Goal: Task Accomplishment & Management: Manage account settings

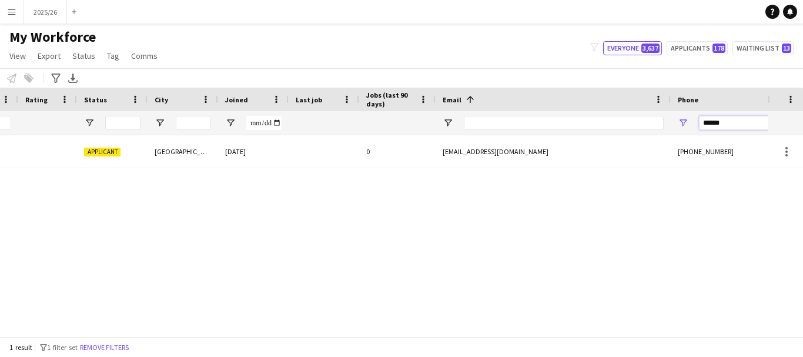
click at [728, 118] on input "******" at bounding box center [756, 123] width 115 height 14
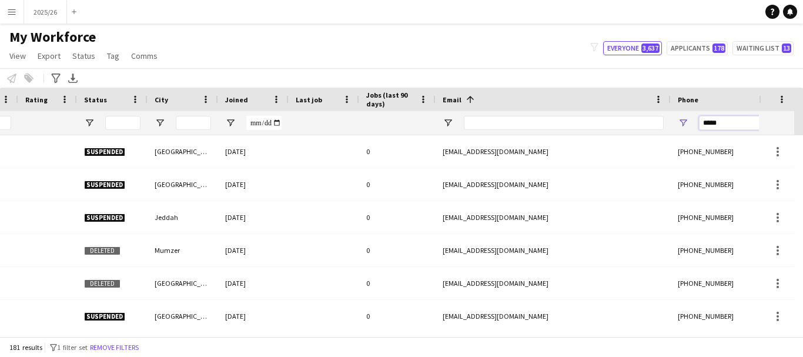
type input "******"
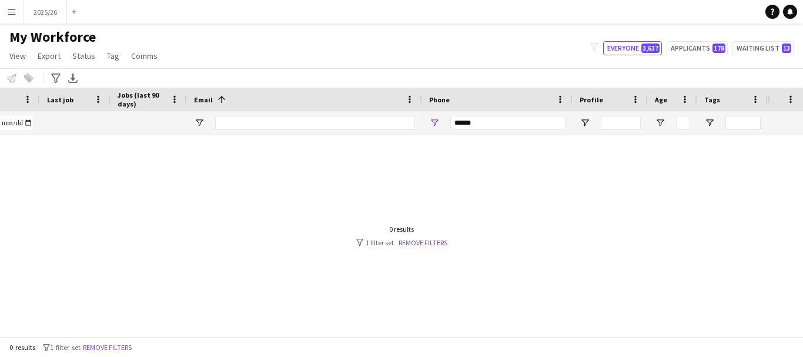
click at [510, 113] on div "******" at bounding box center [507, 123] width 115 height 24
drag, startPoint x: 511, startPoint y: 123, endPoint x: 434, endPoint y: 139, distance: 79.2
click at [430, 135] on div "******" at bounding box center [497, 123] width 150 height 24
click at [464, 138] on div at bounding box center [384, 231] width 768 height 192
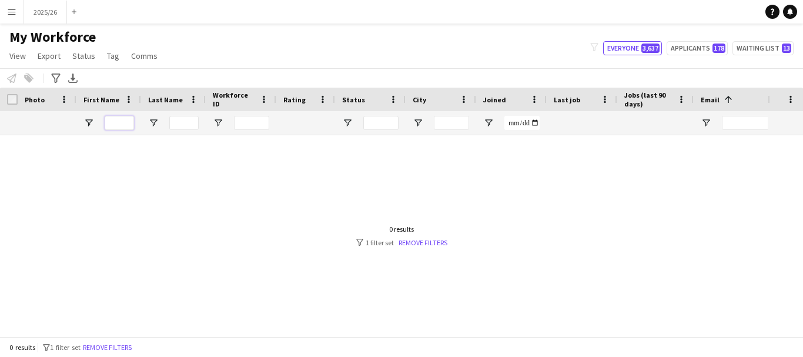
click at [125, 128] on input "First Name Filter Input" at bounding box center [119, 123] width 29 height 14
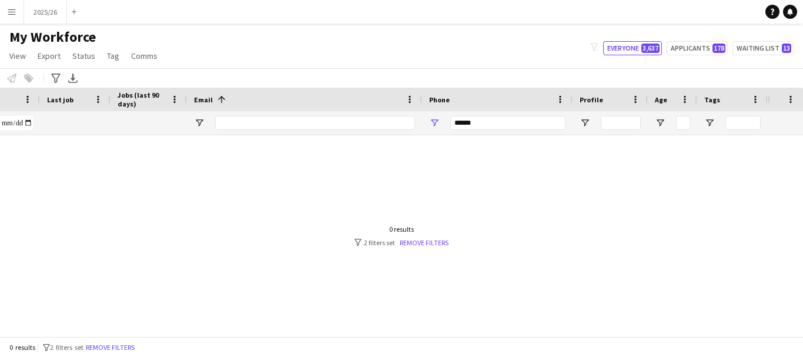
type input "*****"
click at [545, 119] on input "******" at bounding box center [507, 123] width 115 height 14
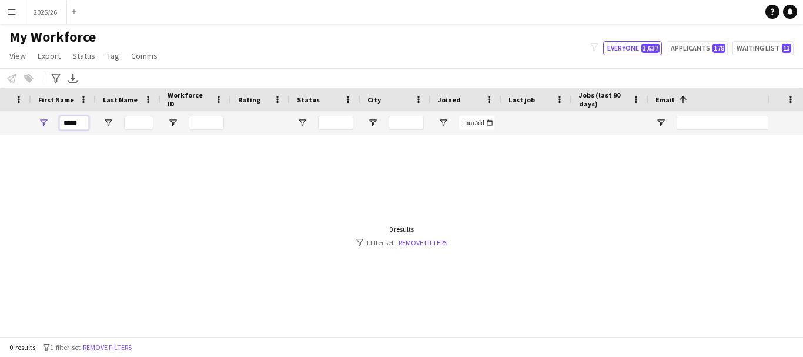
click at [73, 123] on input "*****" at bounding box center [73, 123] width 29 height 14
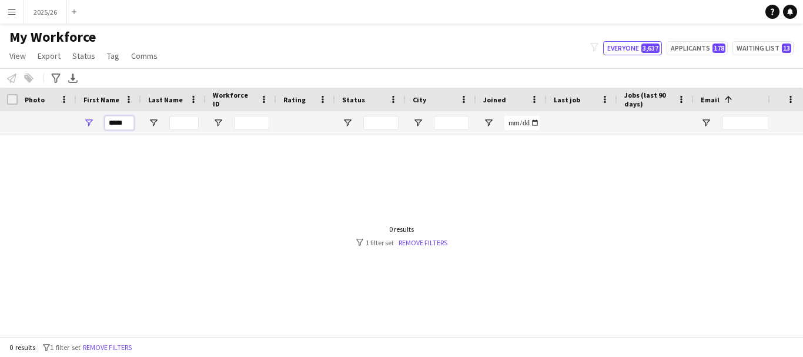
type input "*****"
click at [182, 119] on input "Last Name Filter Input" at bounding box center [183, 123] width 29 height 14
type input "******"
click at [129, 122] on input "*****" at bounding box center [119, 123] width 29 height 14
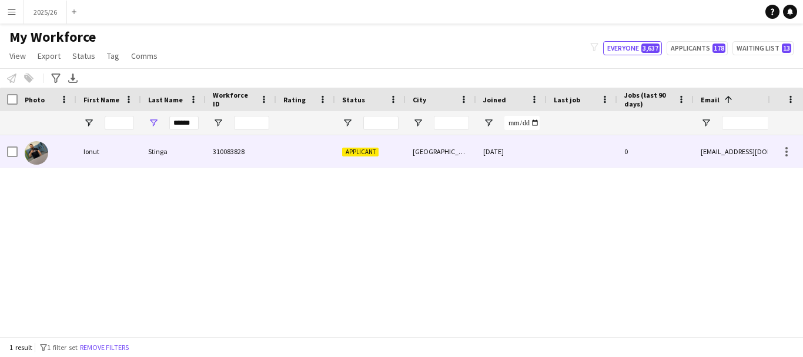
click at [244, 166] on div "310083828" at bounding box center [241, 151] width 71 height 32
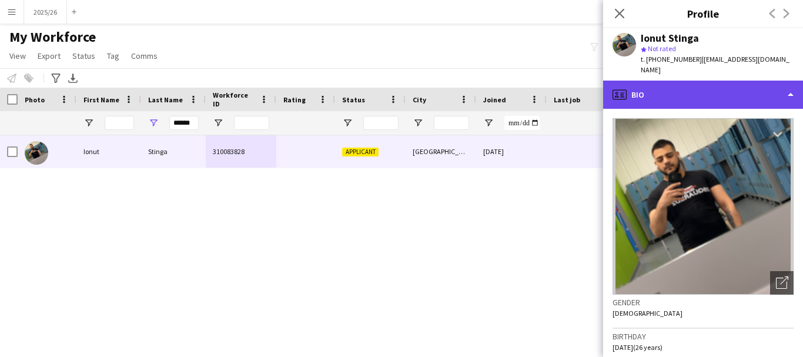
click at [649, 91] on div "profile Bio" at bounding box center [703, 95] width 200 height 28
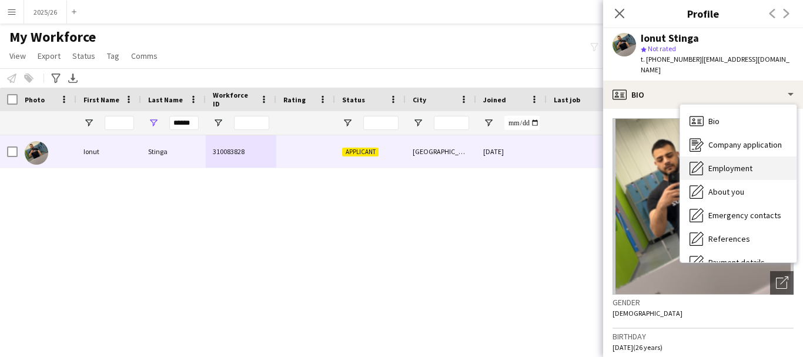
click at [752, 156] on div "Employment Employment" at bounding box center [738, 168] width 116 height 24
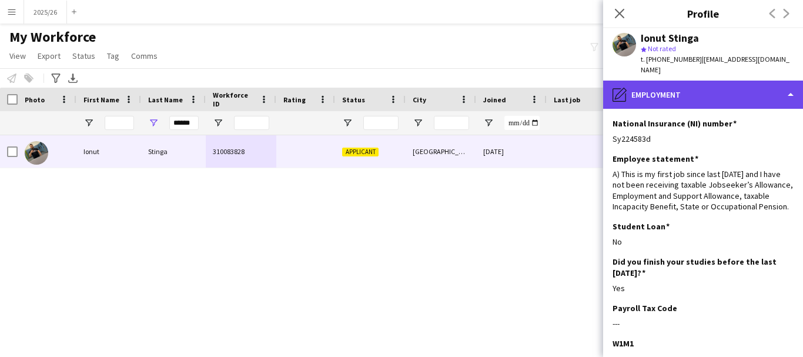
click at [732, 85] on div "pencil4 Employment" at bounding box center [703, 95] width 200 height 28
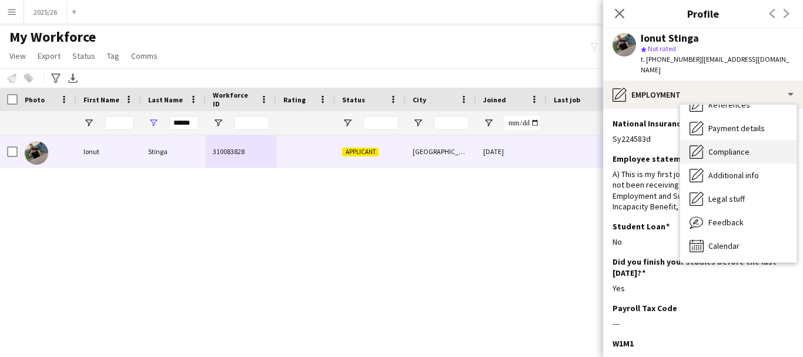
click at [730, 140] on div "Compliance Compliance" at bounding box center [738, 152] width 116 height 24
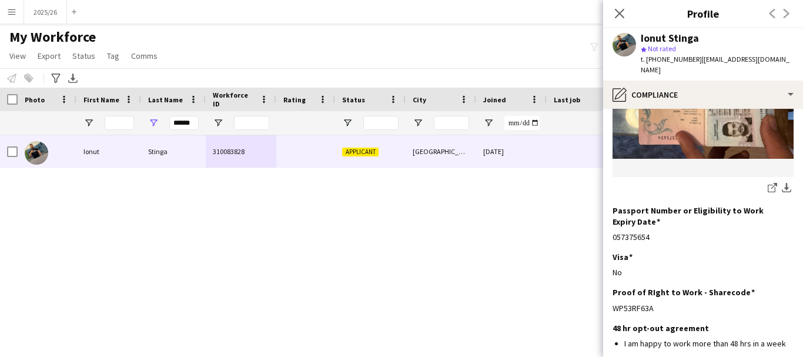
scroll to position [210, 0]
drag, startPoint x: 673, startPoint y: 286, endPoint x: 613, endPoint y: 290, distance: 60.1
click at [613, 303] on div "WP53RF63A" at bounding box center [702, 308] width 181 height 11
copy div "WP53RF63A"
click at [613, 303] on div "WP53RF63A" at bounding box center [702, 308] width 181 height 11
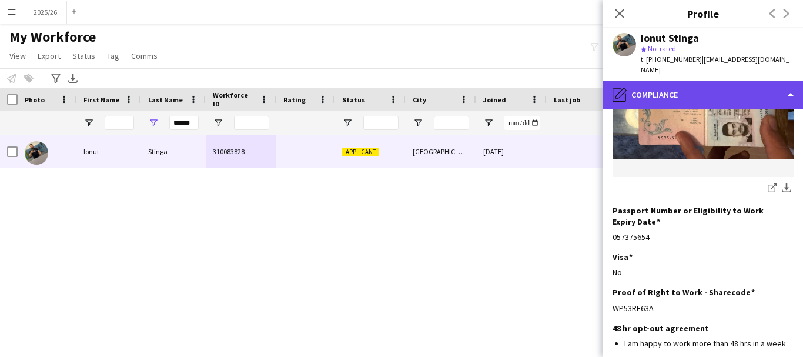
click at [721, 83] on div "pencil4 Compliance" at bounding box center [703, 95] width 200 height 28
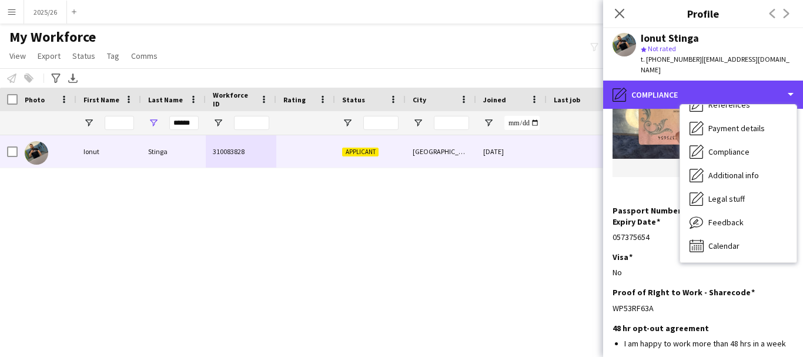
scroll to position [0, 0]
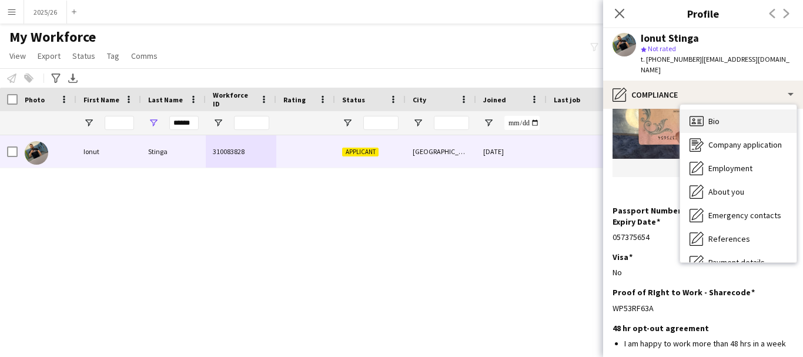
click at [763, 116] on div "Bio Bio" at bounding box center [738, 121] width 116 height 24
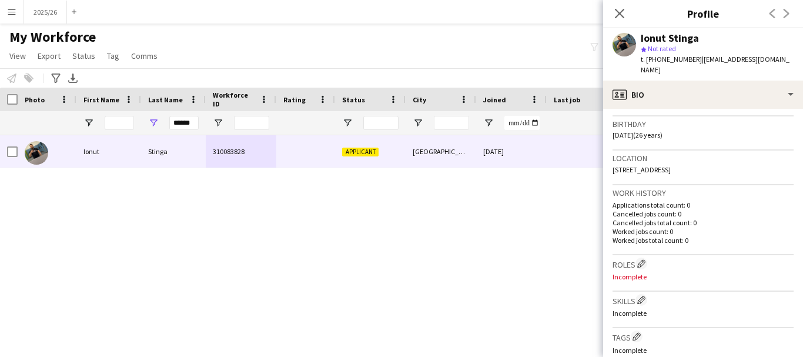
scroll to position [226, 0]
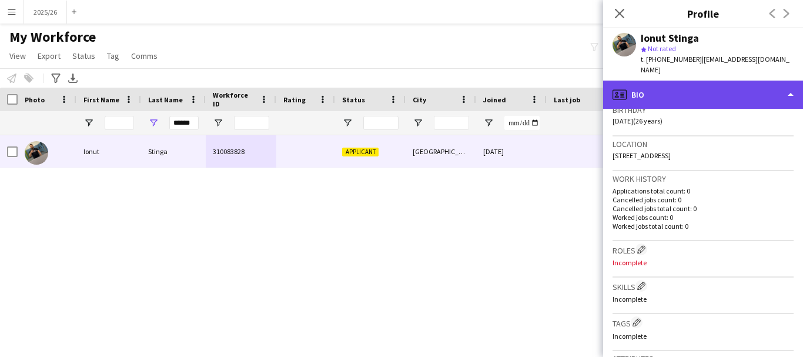
click at [649, 92] on div "profile Bio" at bounding box center [703, 95] width 200 height 28
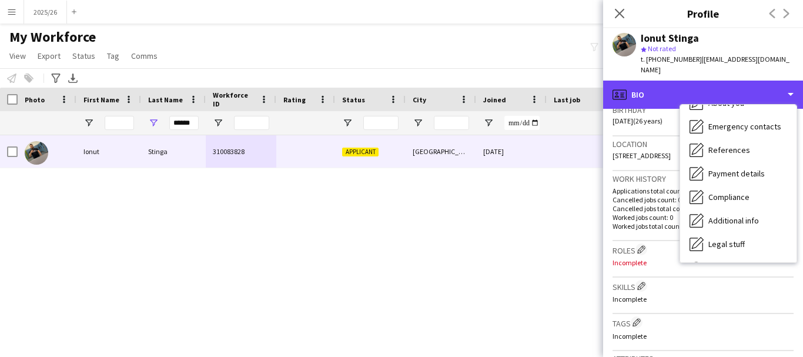
scroll to position [134, 0]
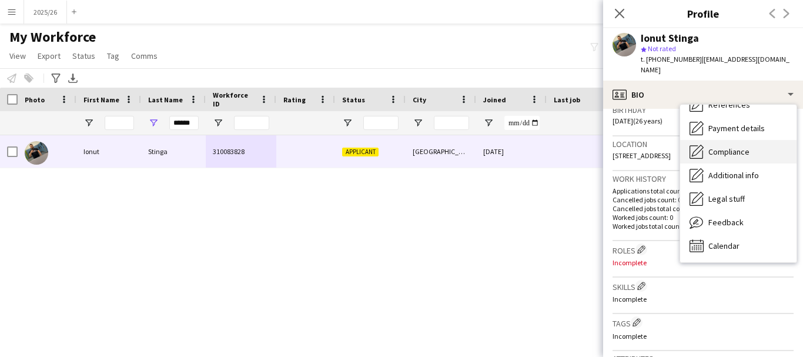
click at [720, 149] on div "Compliance Compliance" at bounding box center [738, 152] width 116 height 24
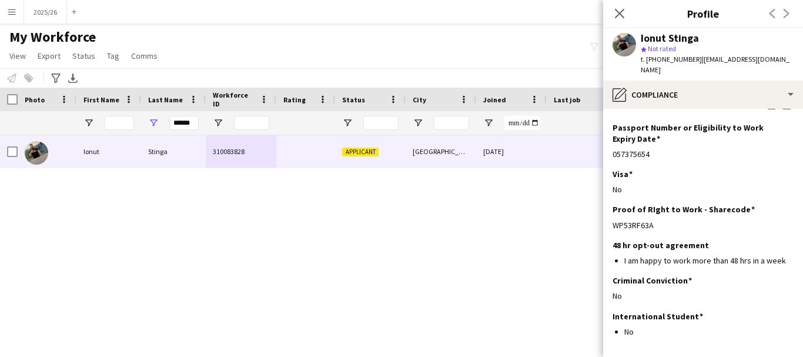
scroll to position [294, 0]
drag, startPoint x: 677, startPoint y: 205, endPoint x: 612, endPoint y: 207, distance: 65.3
click at [612, 207] on app-section-data-types "Nationality Edit this field Romanian Permission to Work in the UK Edit this fie…" at bounding box center [703, 233] width 200 height 248
copy div "WP53RF63A"
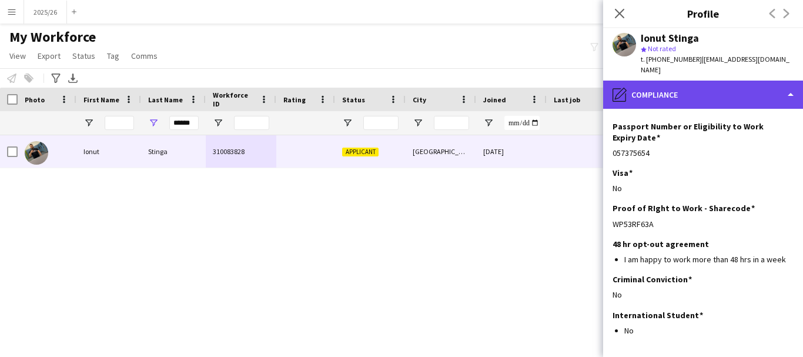
click at [688, 89] on div "pencil4 Compliance" at bounding box center [703, 95] width 200 height 28
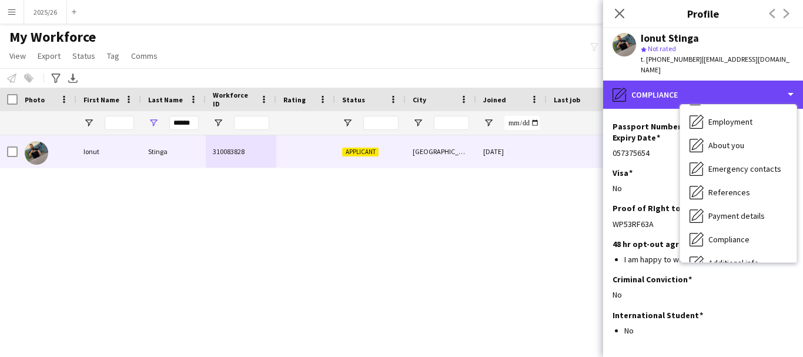
scroll to position [0, 0]
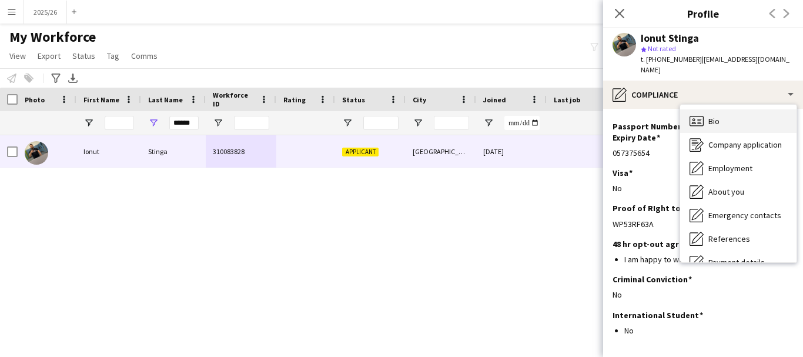
click at [739, 117] on div "Bio Bio" at bounding box center [738, 121] width 116 height 24
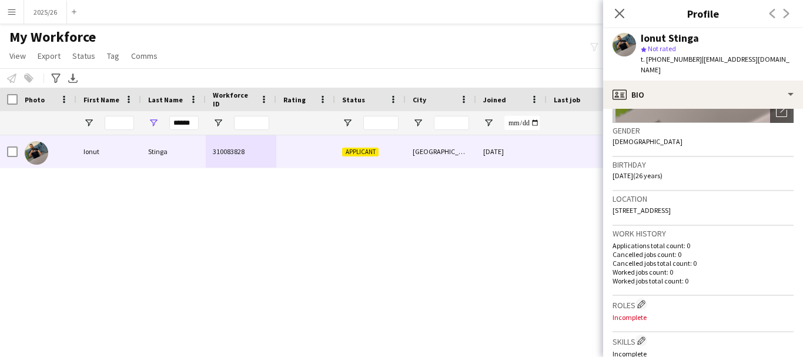
scroll to position [176, 0]
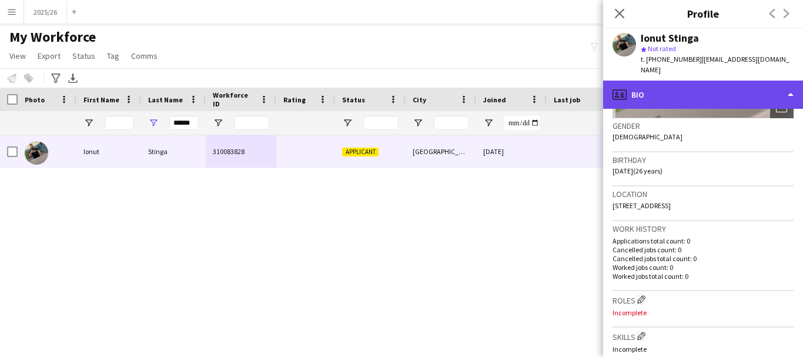
click at [724, 81] on div "profile Bio" at bounding box center [703, 95] width 200 height 28
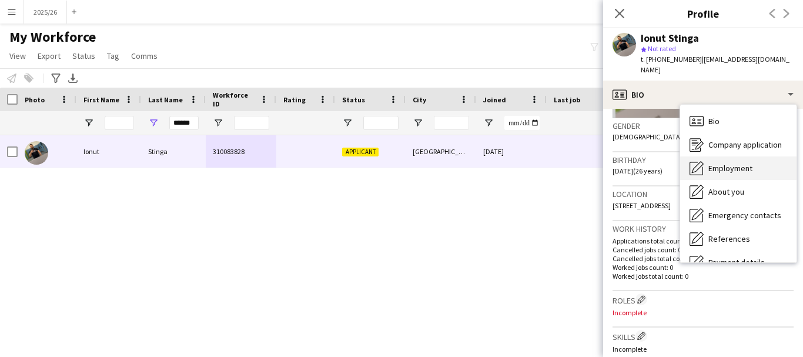
click at [742, 156] on div "Employment Employment" at bounding box center [738, 168] width 116 height 24
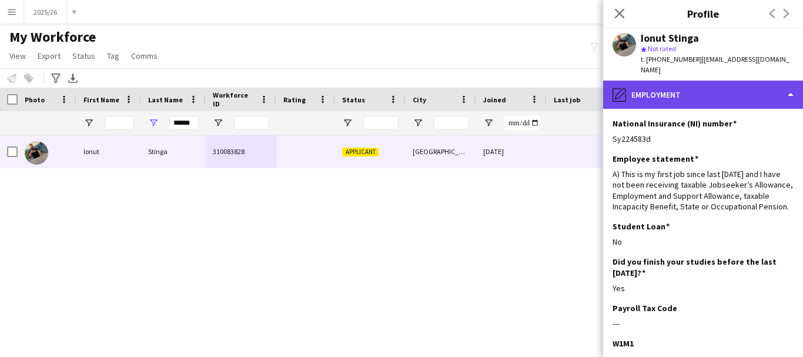
click at [749, 89] on div "pencil4 Employment" at bounding box center [703, 95] width 200 height 28
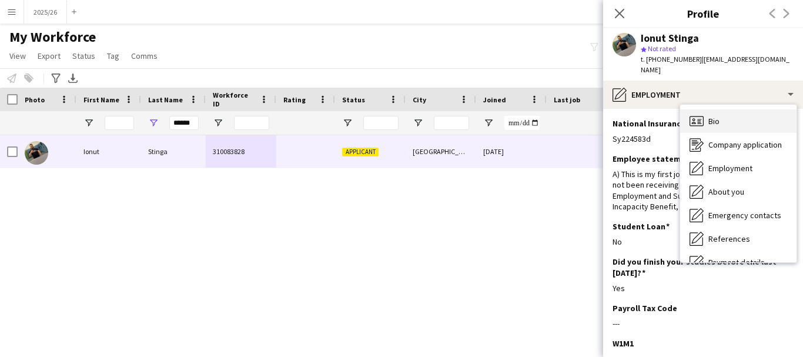
click at [743, 114] on div "Bio Bio" at bounding box center [738, 121] width 116 height 24
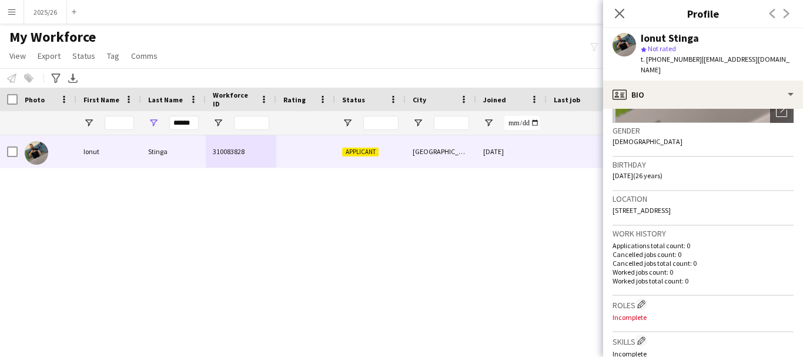
scroll to position [232, 0]
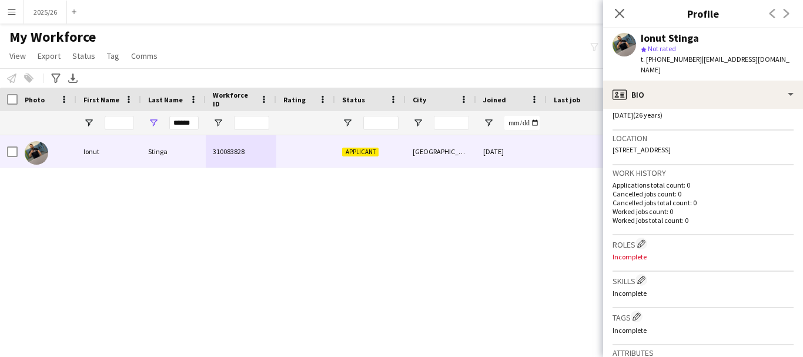
click at [637, 237] on h3 "Roles Edit crew company roles" at bounding box center [702, 243] width 181 height 12
click at [645, 276] on app-icon "Edit crew company skills" at bounding box center [641, 280] width 8 height 8
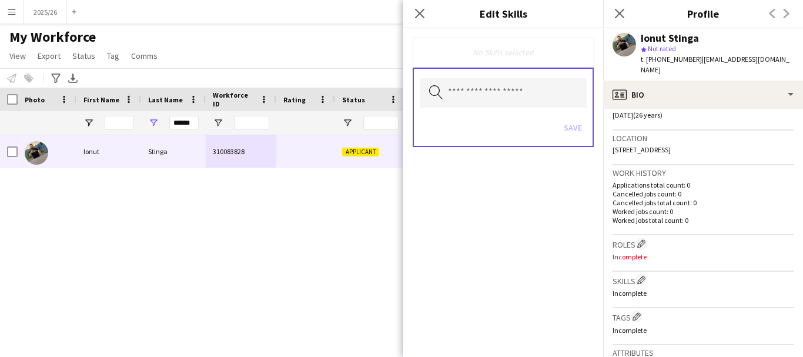
click at [506, 75] on div "Search by skill name Save" at bounding box center [503, 107] width 181 height 79
click at [515, 99] on input "text" at bounding box center [503, 92] width 167 height 29
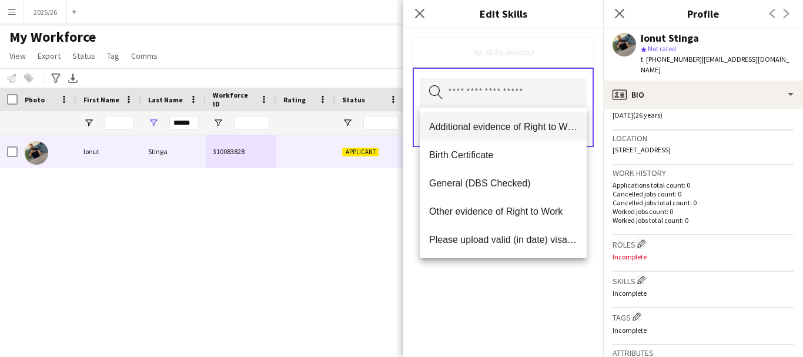
click at [459, 120] on mat-option "Additional evidence of Right to Work" at bounding box center [503, 126] width 167 height 28
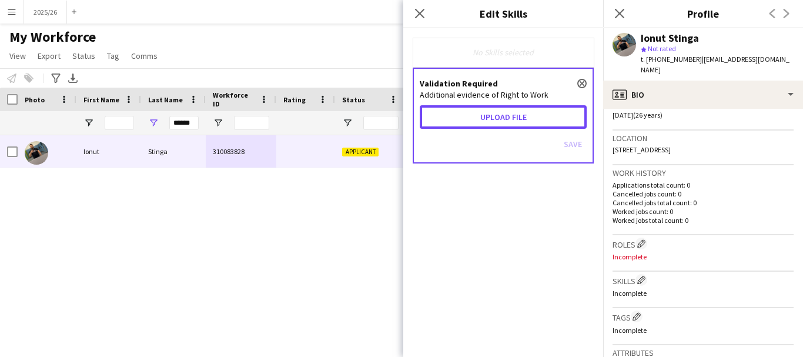
click at [459, 120] on button "Upload file" at bounding box center [503, 117] width 167 height 24
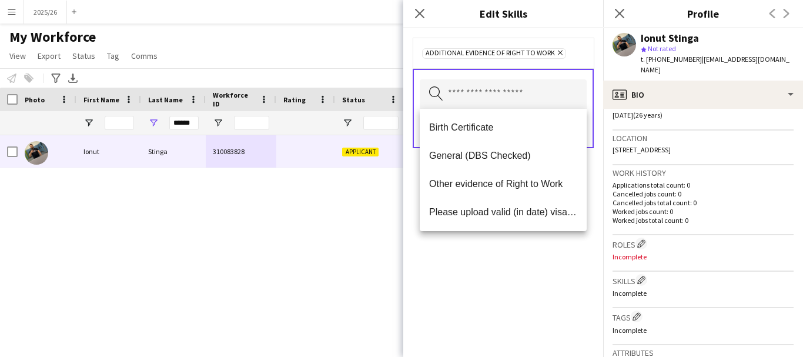
click at [484, 286] on div "Additional evidence of Right to Work Remove Search by skill name Save" at bounding box center [503, 192] width 200 height 329
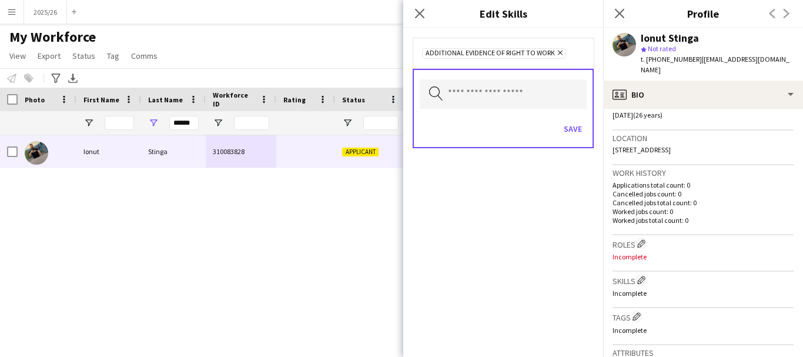
click at [557, 134] on div "Save" at bounding box center [503, 130] width 167 height 34
click at [578, 132] on button "Save" at bounding box center [573, 128] width 28 height 19
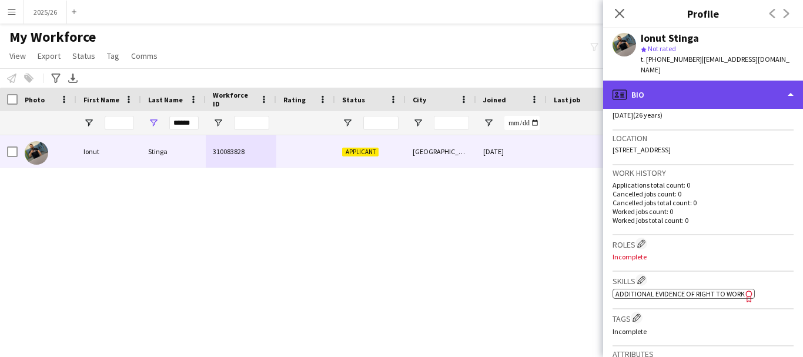
click at [696, 81] on div "profile Bio" at bounding box center [703, 95] width 200 height 28
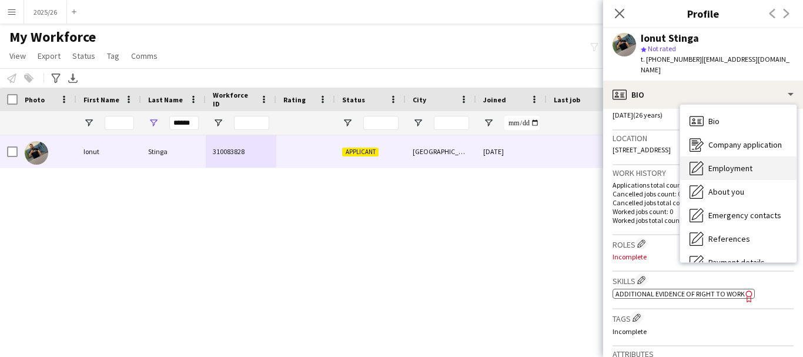
click at [755, 157] on div "Employment Employment" at bounding box center [738, 168] width 116 height 24
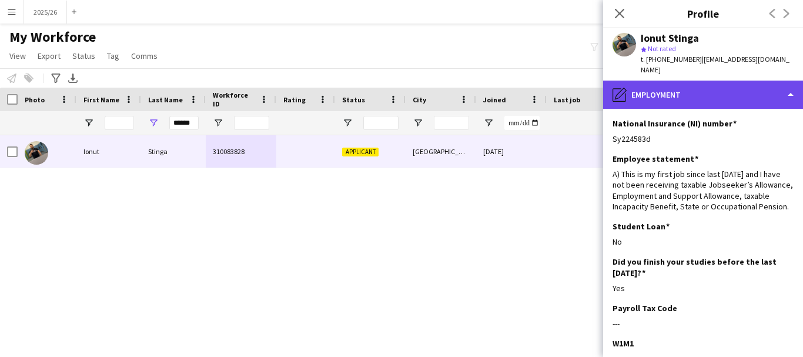
click at [701, 85] on div "pencil4 Employment" at bounding box center [703, 95] width 200 height 28
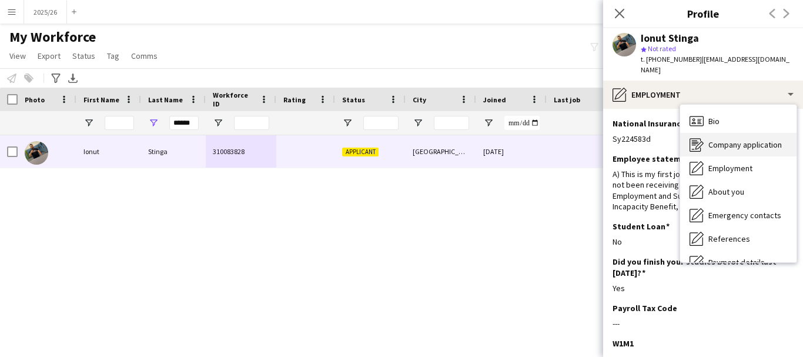
click at [701, 138] on icon "Company application" at bounding box center [696, 145] width 14 height 14
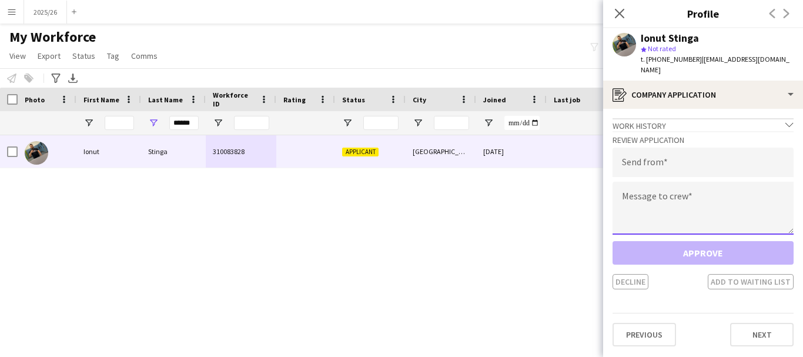
drag, startPoint x: 713, startPoint y: 210, endPoint x: 730, endPoint y: 187, distance: 28.7
click at [730, 187] on textarea at bounding box center [702, 208] width 181 height 53
paste textarea "**********"
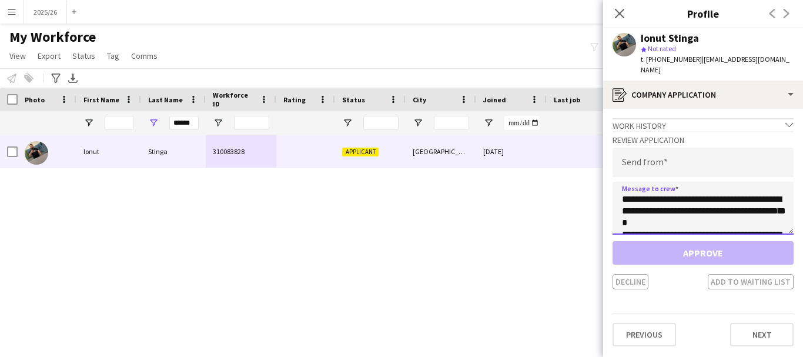
scroll to position [219, 0]
type textarea "**********"
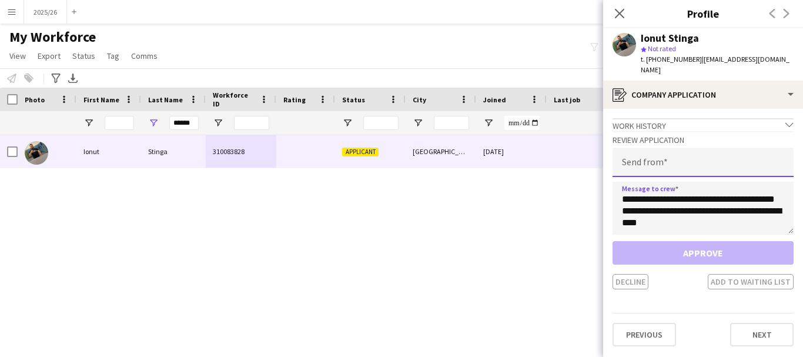
click at [686, 150] on input "email" at bounding box center [702, 162] width 181 height 29
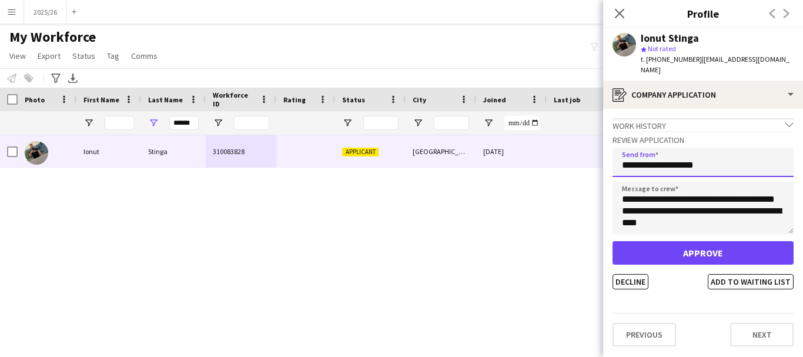
type input "**********"
click at [612, 241] on button "Approve" at bounding box center [702, 253] width 181 height 24
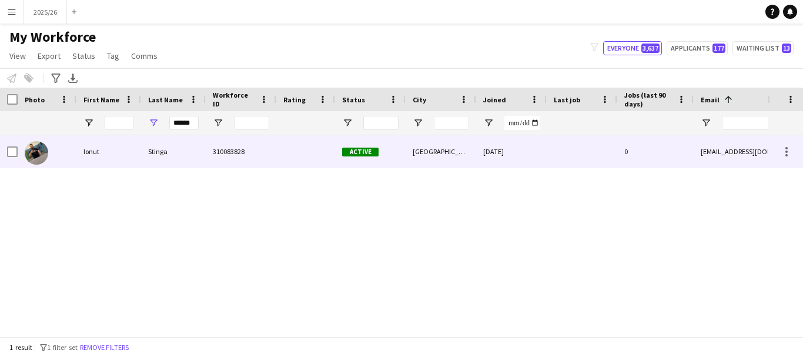
click at [153, 150] on div "Stinga" at bounding box center [173, 151] width 65 height 32
